Goal: Task Accomplishment & Management: Use online tool/utility

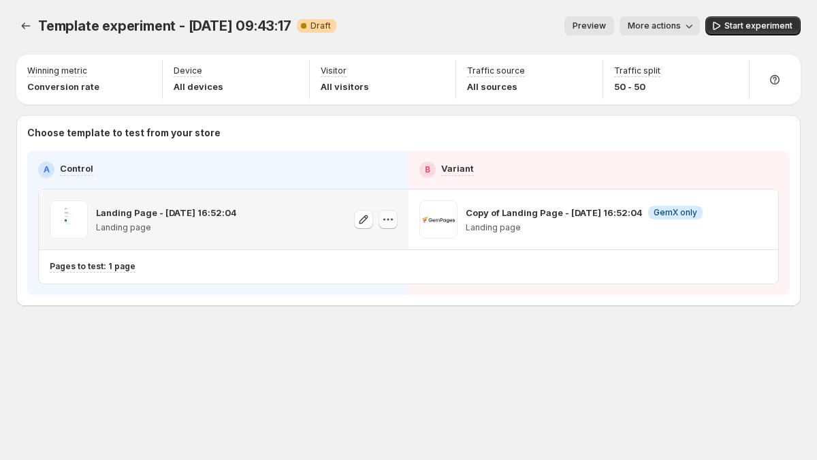
click at [389, 222] on icon "button" at bounding box center [388, 219] width 14 height 14
click at [170, 215] on p "Landing Page - [DATE] 16:52:04" at bounding box center [166, 213] width 141 height 14
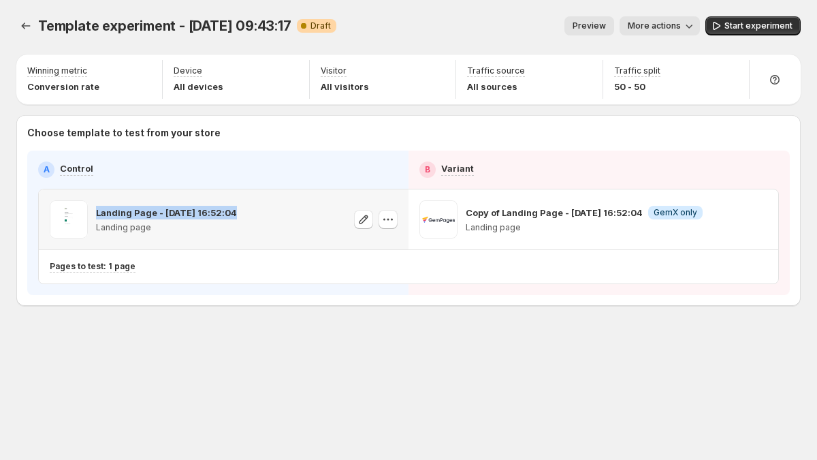
click at [170, 215] on p "Landing Page - [DATE] 16:52:04" at bounding box center [166, 213] width 141 height 14
copy p "Landing Page - [DATE] 16:52:04"
click at [385, 218] on icon "button" at bounding box center [388, 219] width 14 height 14
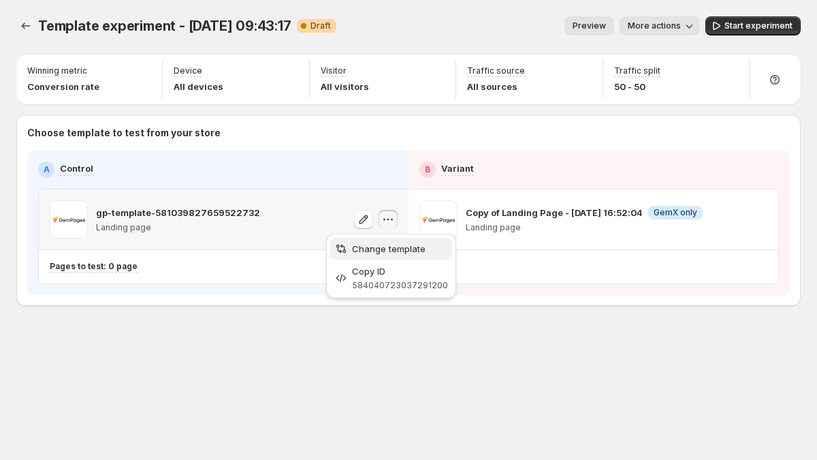
click at [382, 245] on span "Change template" at bounding box center [389, 248] width 74 height 11
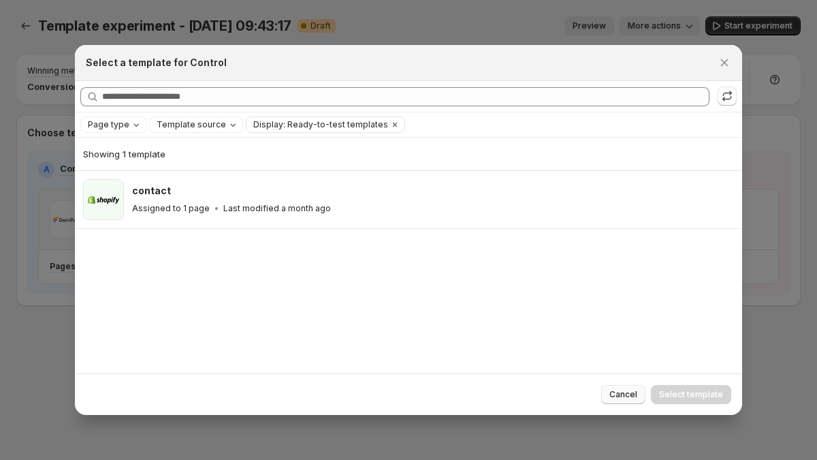
click at [624, 387] on button "Cancel" at bounding box center [623, 394] width 44 height 19
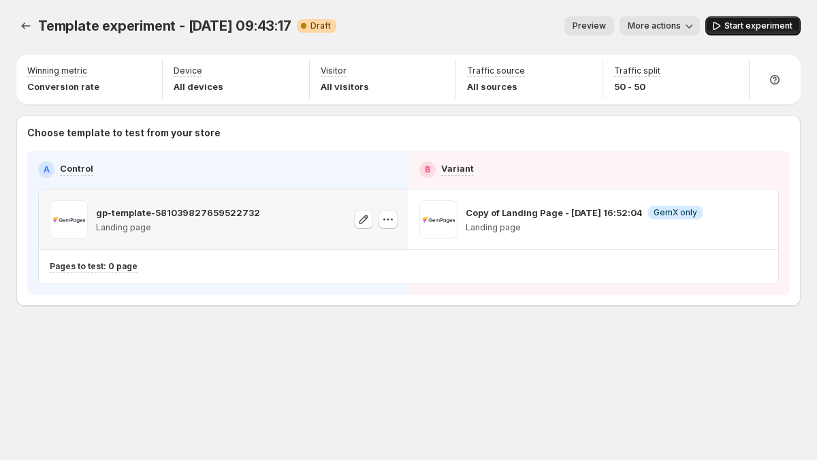
click at [768, 31] on button "Start experiment" at bounding box center [752, 25] width 95 height 19
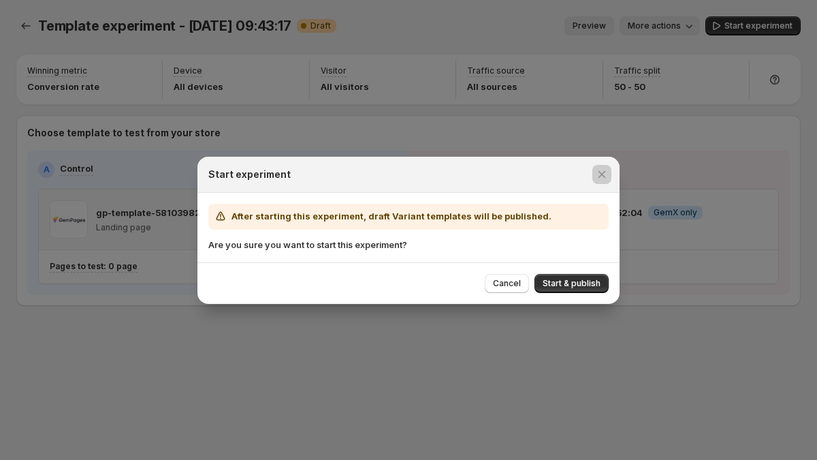
click at [667, 150] on div at bounding box center [408, 230] width 817 height 460
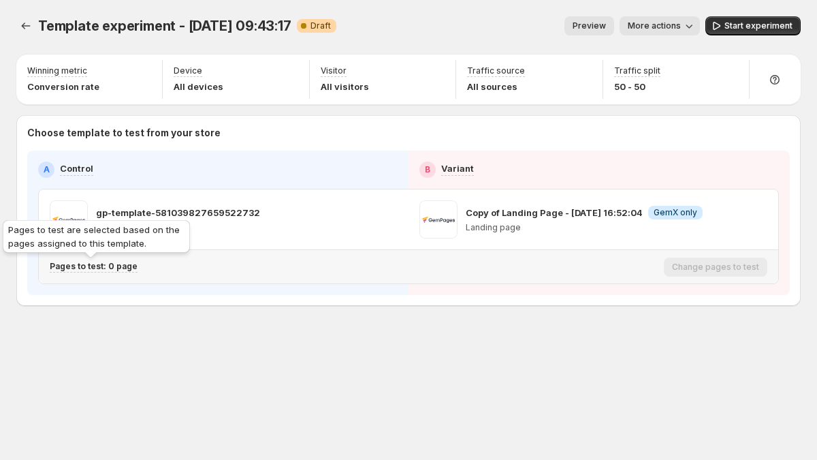
click at [76, 269] on p "Pages to test: 0 page" at bounding box center [94, 266] width 88 height 11
click at [115, 263] on p "Pages to test: 0 page" at bounding box center [94, 266] width 88 height 11
click at [122, 264] on p "Pages to test: 0 page" at bounding box center [94, 266] width 88 height 11
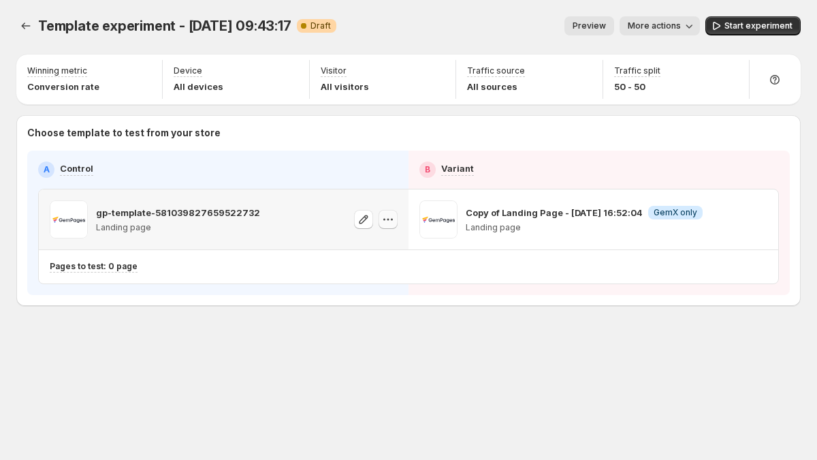
click at [385, 215] on icon "button" at bounding box center [388, 219] width 14 height 14
click at [364, 223] on icon "button" at bounding box center [364, 219] width 14 height 14
click at [389, 218] on icon "button" at bounding box center [388, 219] width 14 height 14
